Goal: Task Accomplishment & Management: Manage account settings

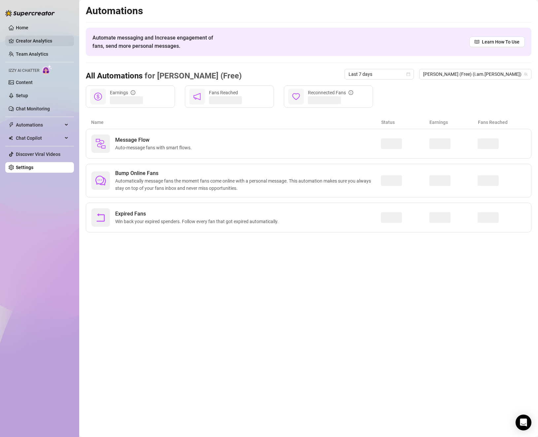
click at [33, 39] on link "Creator Analytics" at bounding box center [42, 41] width 53 height 11
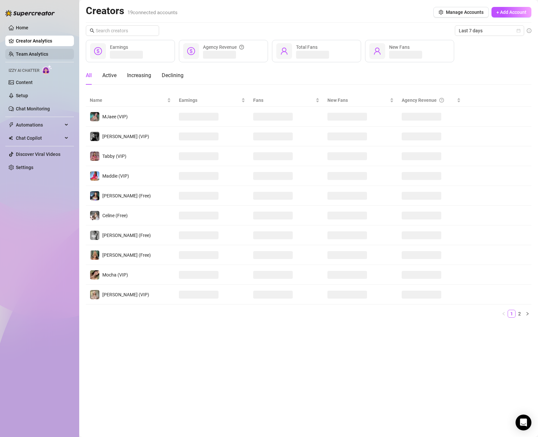
click at [34, 52] on link "Team Analytics" at bounding box center [32, 53] width 32 height 5
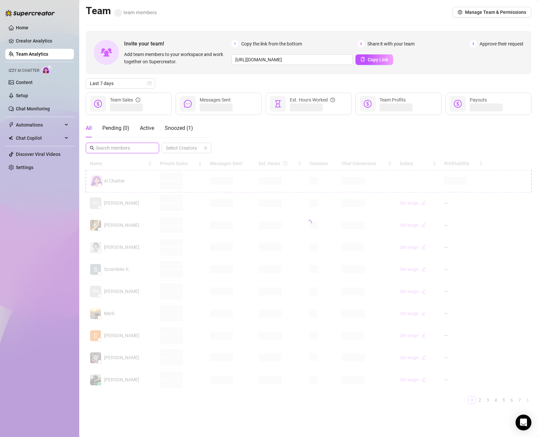
click at [128, 147] on input "text" at bounding box center [123, 147] width 54 height 7
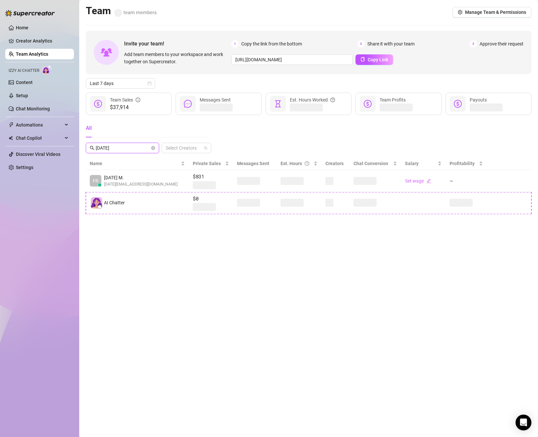
type input "[DATE]"
click at [141, 206] on div "AI Chatter" at bounding box center [137, 203] width 95 height 12
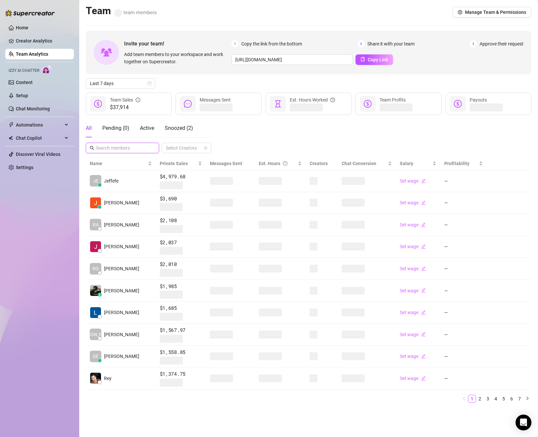
click at [112, 149] on input "text" at bounding box center [123, 147] width 54 height 7
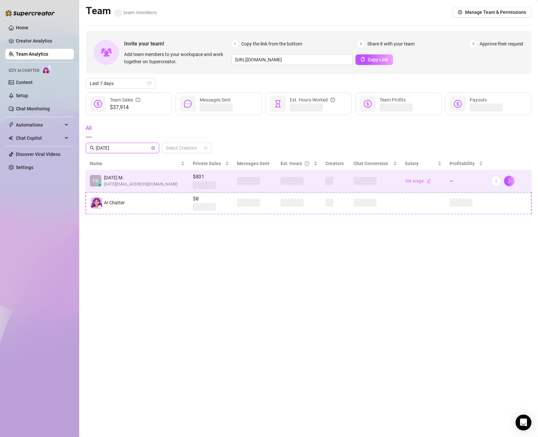
type input "[DATE]"
click at [135, 180] on span "[DATE] M." at bounding box center [141, 177] width 74 height 7
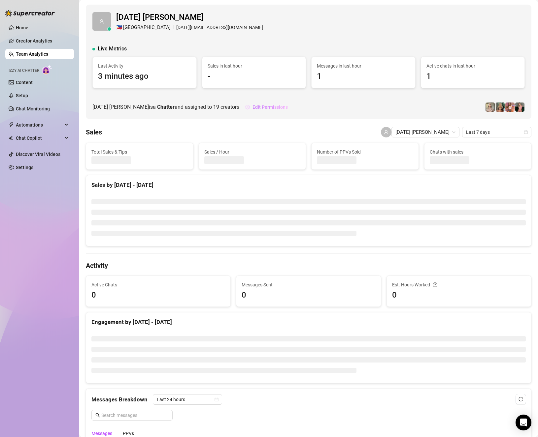
click at [254, 109] on span "Edit Permissions" at bounding box center [269, 107] width 35 height 5
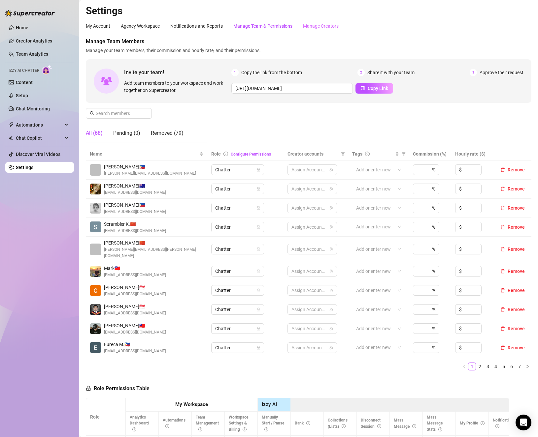
click at [292, 24] on div "Manage Team & Permissions" at bounding box center [262, 25] width 59 height 7
click at [319, 24] on div "Manage Creators" at bounding box center [321, 25] width 36 height 7
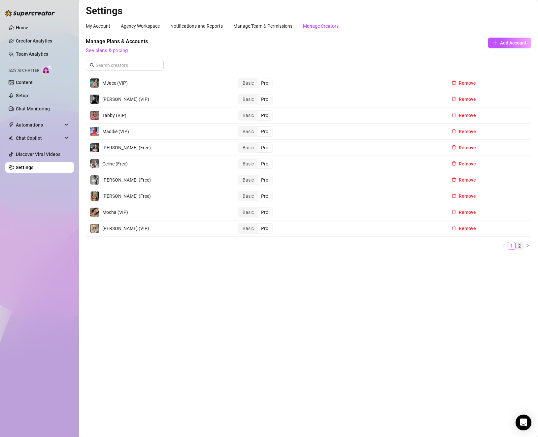
click at [516, 245] on link "2" at bounding box center [518, 245] width 7 height 7
